Goal: Task Accomplishment & Management: Manage account settings

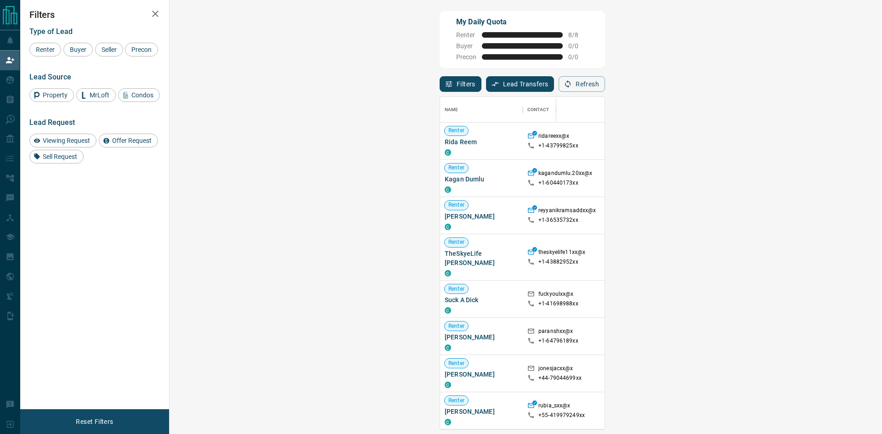
scroll to position [326, 685]
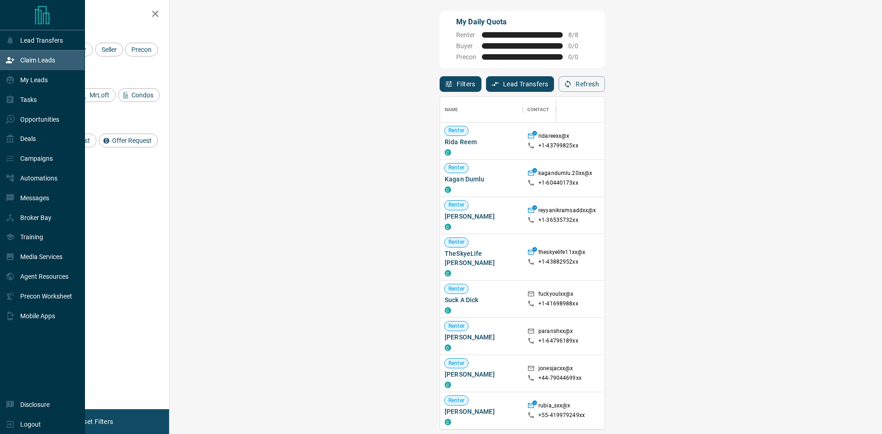
click at [21, 62] on p "Claim Leads" at bounding box center [37, 59] width 35 height 7
click at [30, 84] on p "My Leads" at bounding box center [34, 79] width 28 height 7
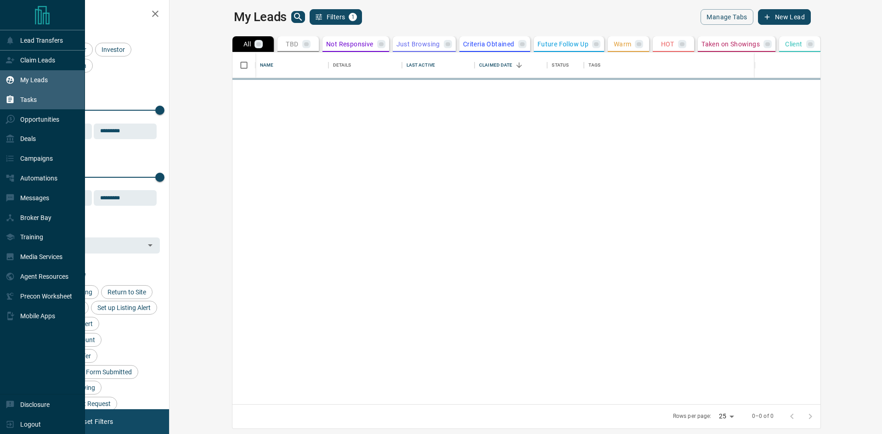
scroll to position [345, 701]
click at [27, 99] on p "Tasks" at bounding box center [28, 99] width 17 height 7
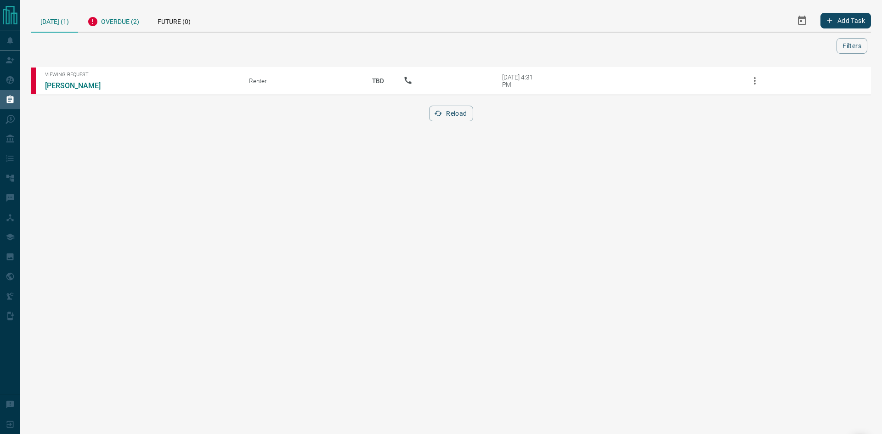
click at [130, 25] on div "Overdue (2)" at bounding box center [113, 20] width 70 height 22
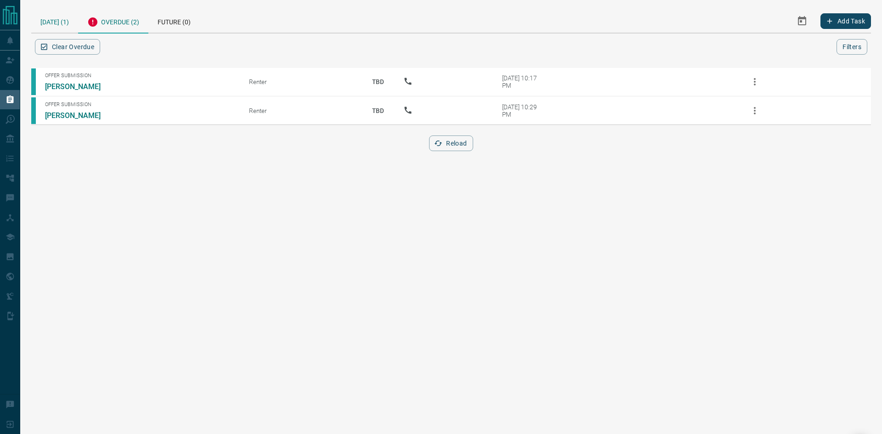
click at [51, 18] on div "[DATE] (1)" at bounding box center [54, 20] width 47 height 23
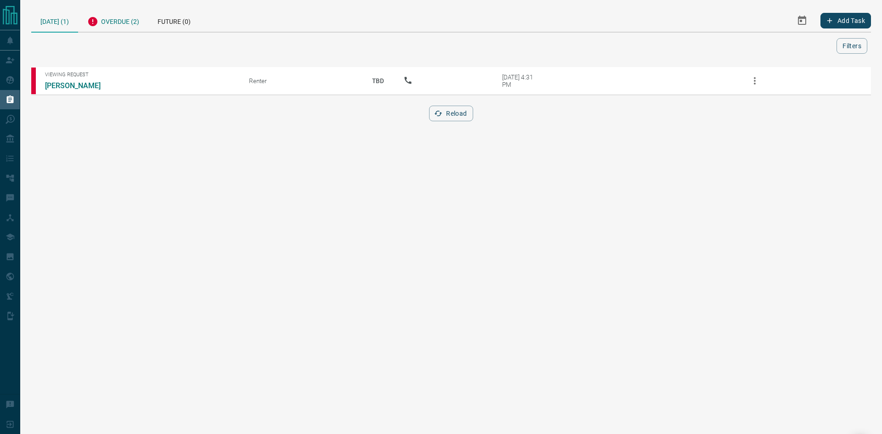
click at [126, 18] on div "Overdue (2)" at bounding box center [113, 20] width 70 height 22
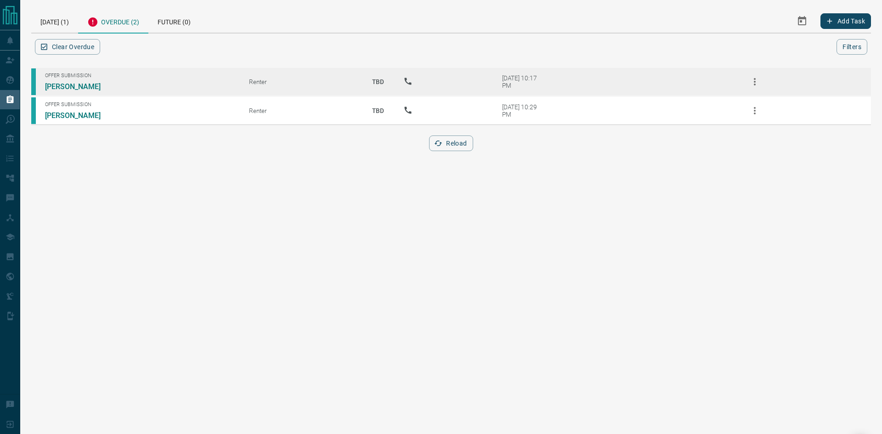
click at [759, 84] on icon "button" at bounding box center [754, 81] width 11 height 11
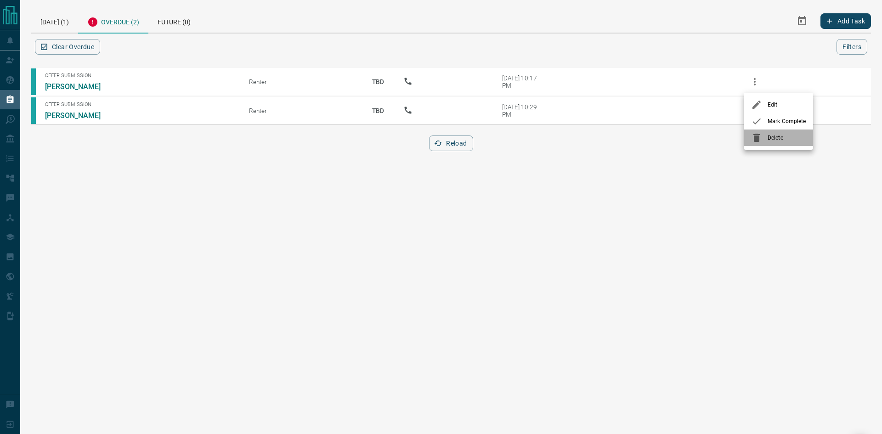
click at [750, 140] on li "Delete" at bounding box center [777, 137] width 69 height 17
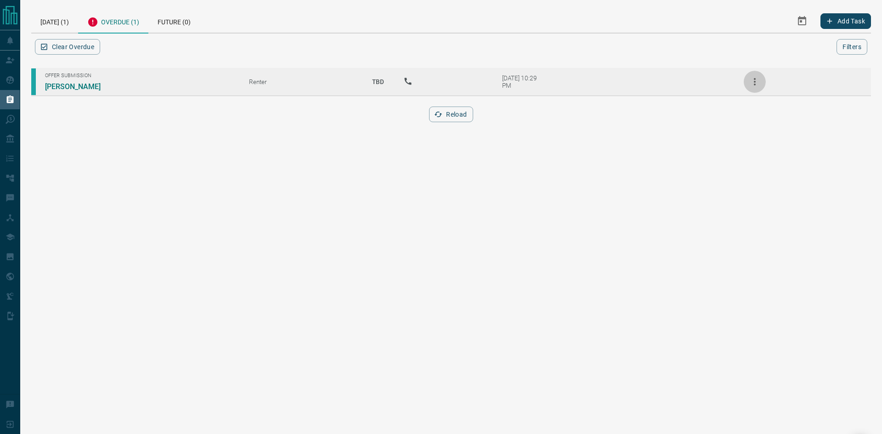
click at [751, 84] on icon "button" at bounding box center [754, 81] width 11 height 11
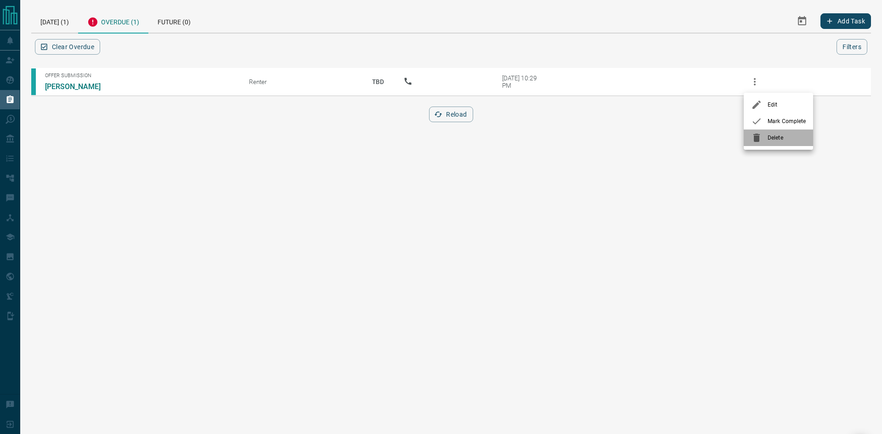
click at [754, 138] on icon at bounding box center [756, 138] width 6 height 8
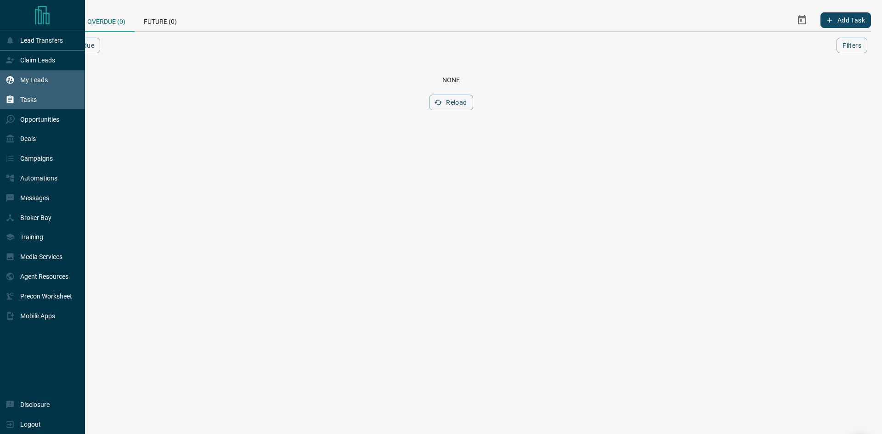
click at [38, 80] on p "My Leads" at bounding box center [34, 79] width 28 height 7
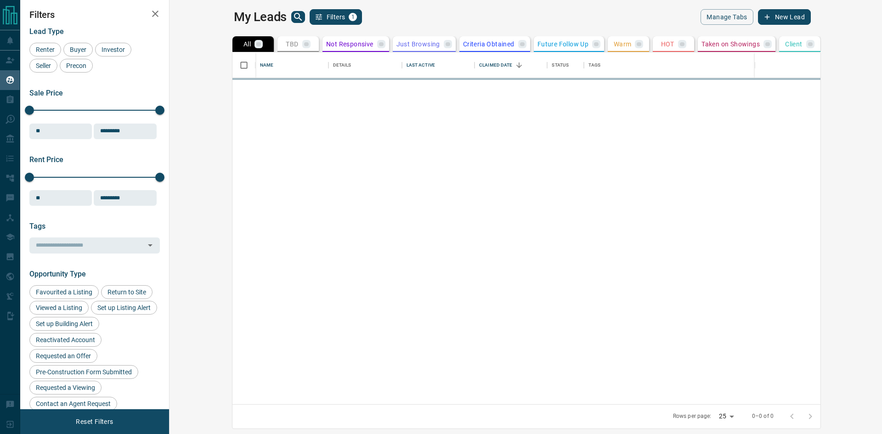
scroll to position [345, 701]
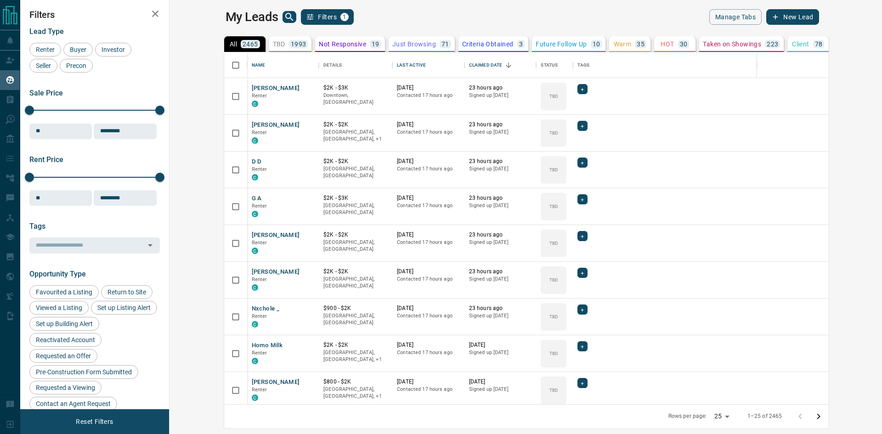
click at [282, 12] on button "search button" at bounding box center [289, 17] width 14 height 12
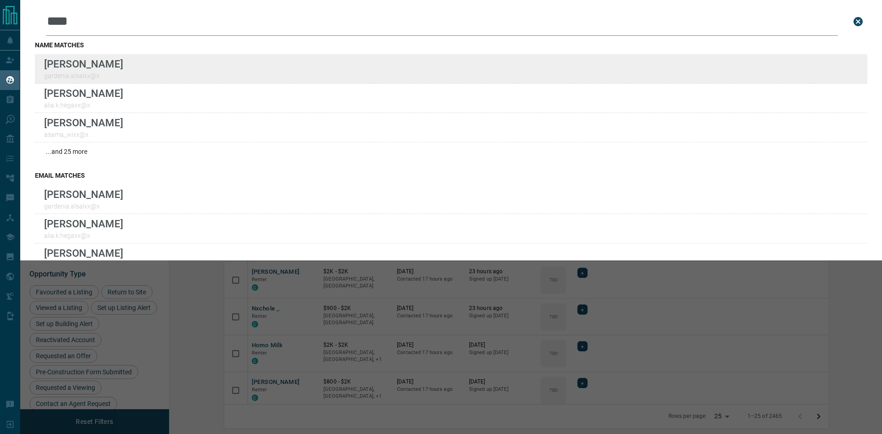
type input "****"
